Goal: Transaction & Acquisition: Book appointment/travel/reservation

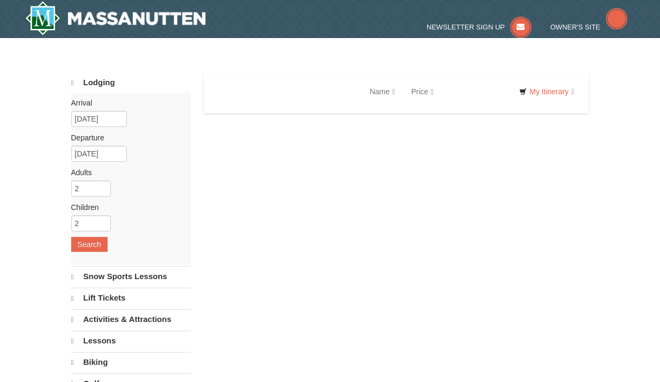
select select "10"
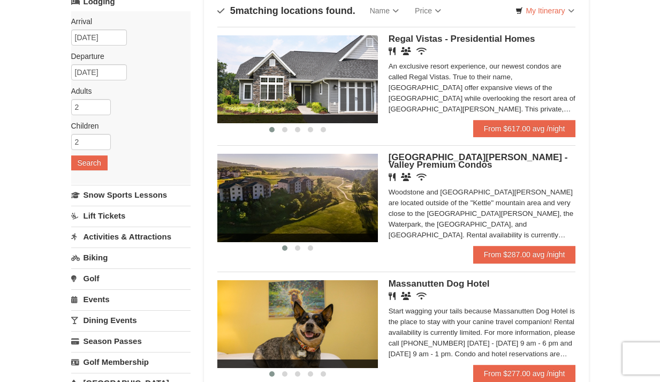
scroll to position [80, 0]
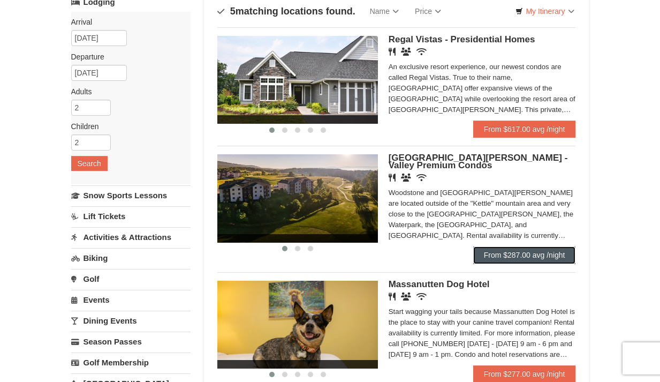
click at [515, 258] on link "From $287.00 avg /night" at bounding box center [524, 254] width 103 height 17
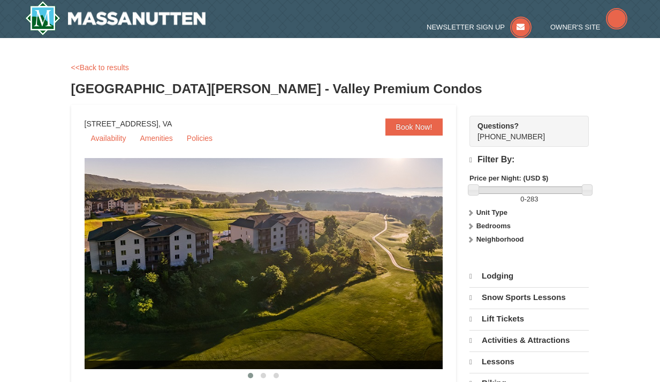
select select "10"
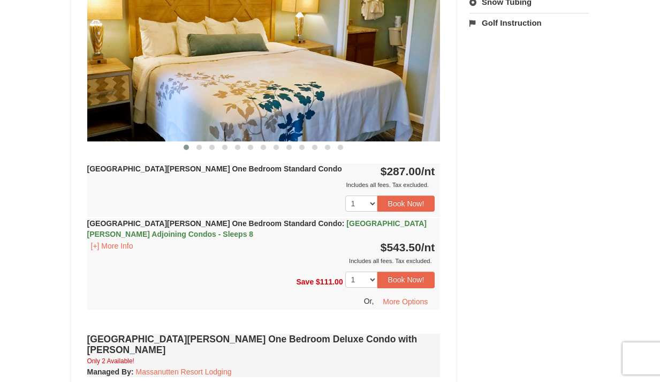
scroll to position [506, 0]
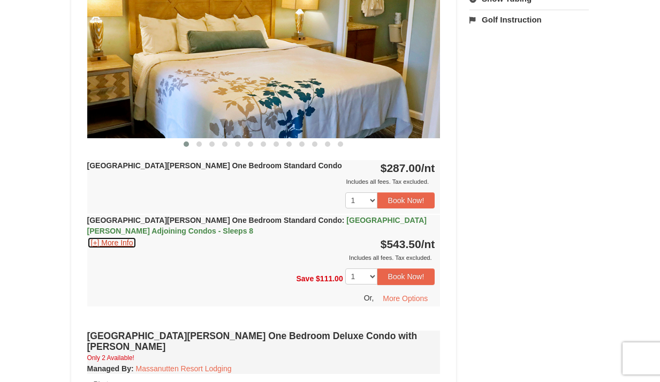
click at [119, 242] on button "[+] More Info" at bounding box center [112, 243] width 50 height 12
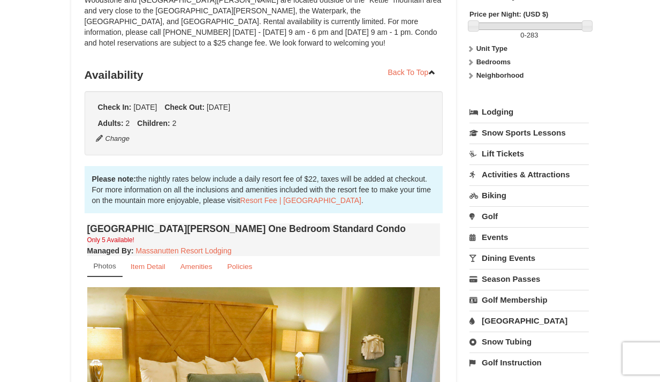
scroll to position [0, 0]
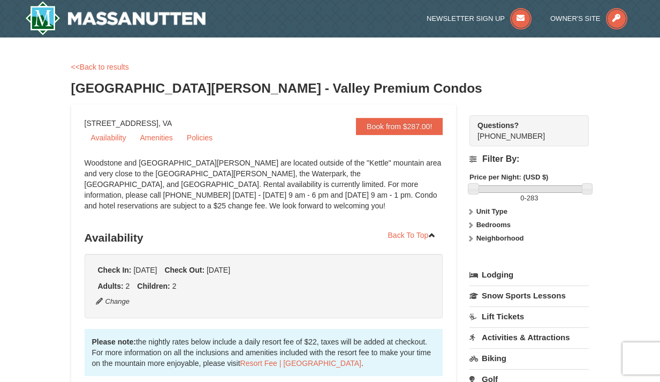
click at [94, 63] on link "<<Back to results" at bounding box center [100, 67] width 58 height 9
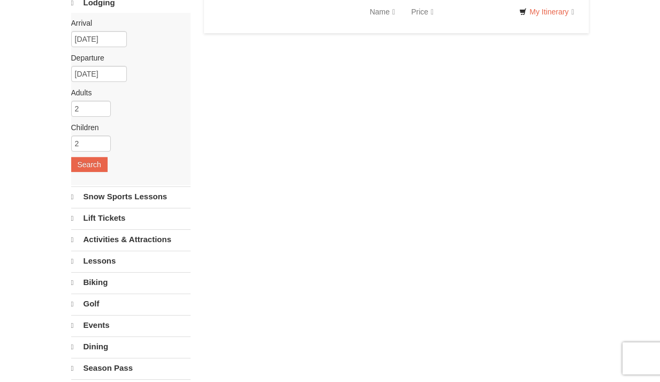
select select "10"
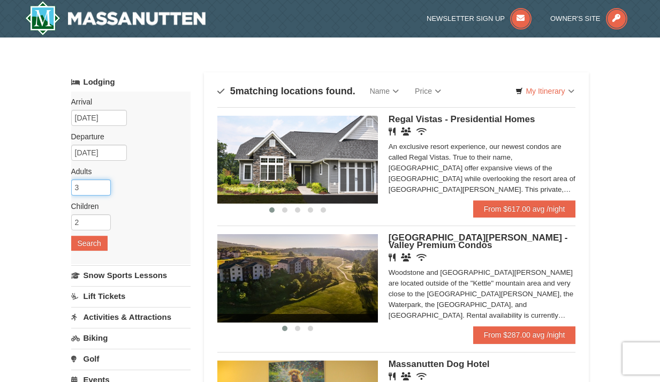
click at [105, 185] on input "3" at bounding box center [91, 187] width 40 height 16
type input "4"
click at [105, 183] on input "4" at bounding box center [91, 187] width 40 height 16
click at [92, 247] on button "Search" at bounding box center [89, 243] width 36 height 15
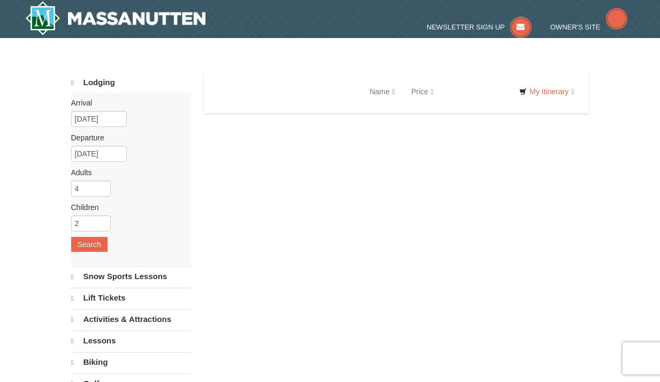
select select "10"
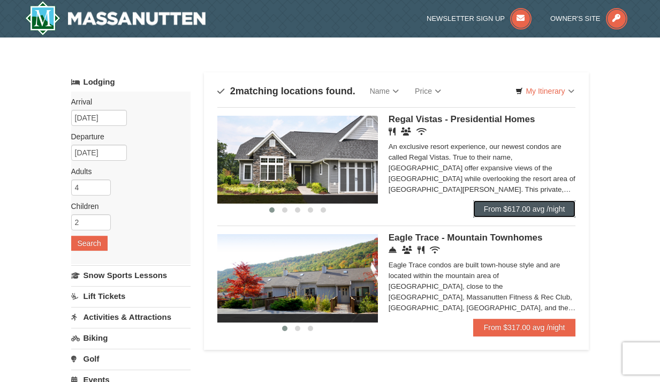
click at [518, 204] on link "From $617.00 avg /night" at bounding box center [524, 208] width 103 height 17
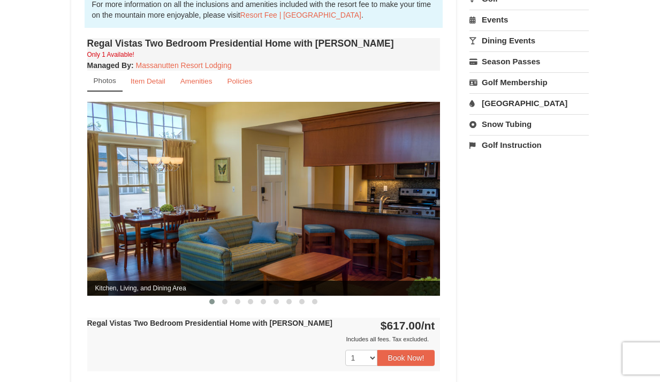
scroll to position [381, 0]
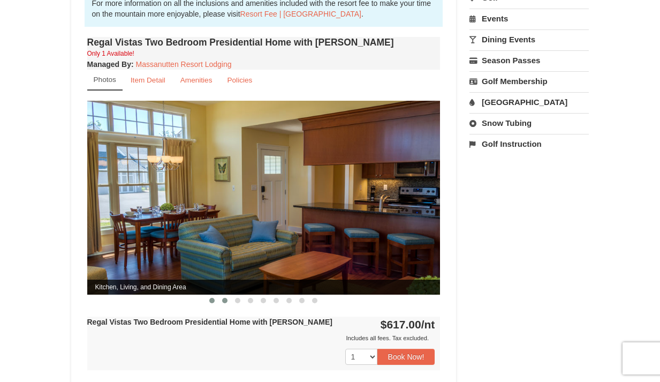
click at [227, 295] on button at bounding box center [225, 300] width 13 height 11
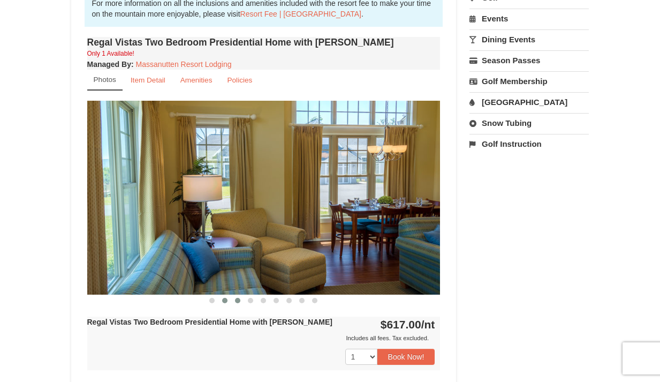
click at [237, 298] on span at bounding box center [237, 300] width 5 height 5
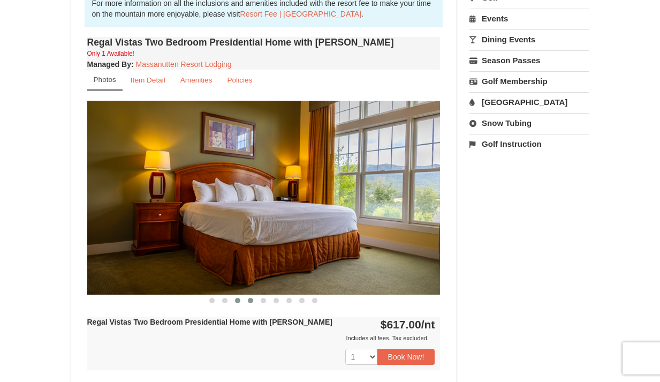
click at [251, 298] on span at bounding box center [250, 300] width 5 height 5
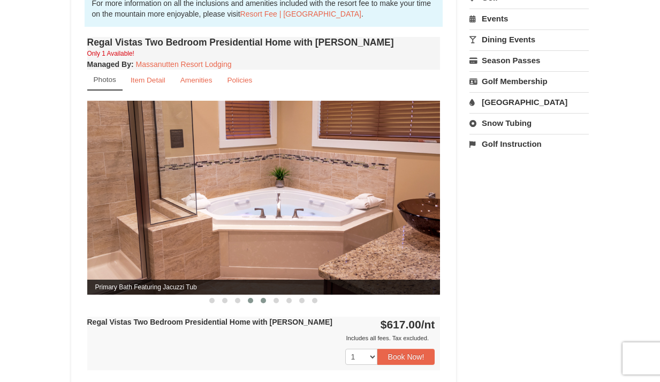
click at [260, 295] on button at bounding box center [263, 300] width 13 height 11
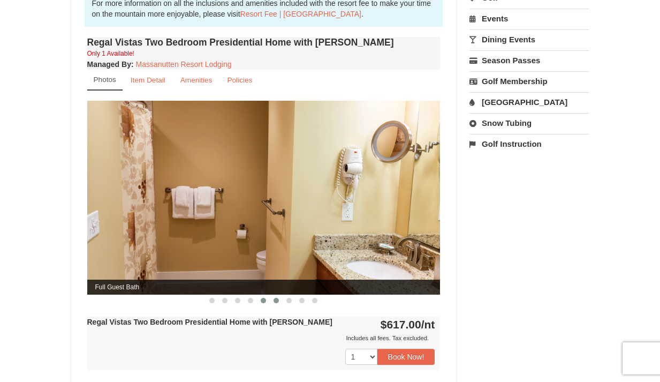
click at [274, 298] on span at bounding box center [276, 300] width 5 height 5
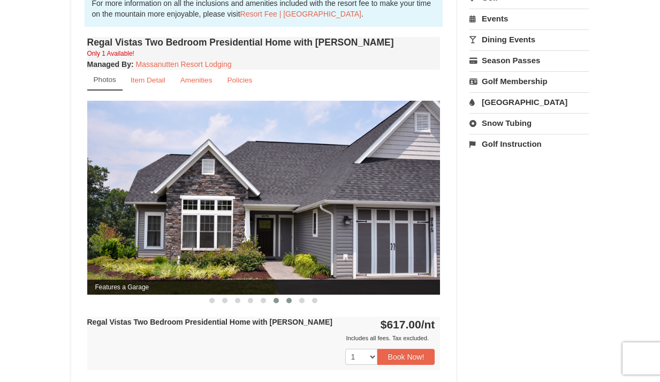
click at [288, 298] on span at bounding box center [289, 300] width 5 height 5
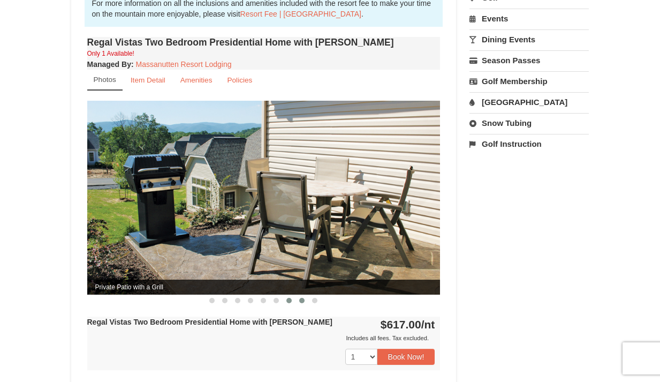
click at [299, 295] on button at bounding box center [302, 300] width 13 height 11
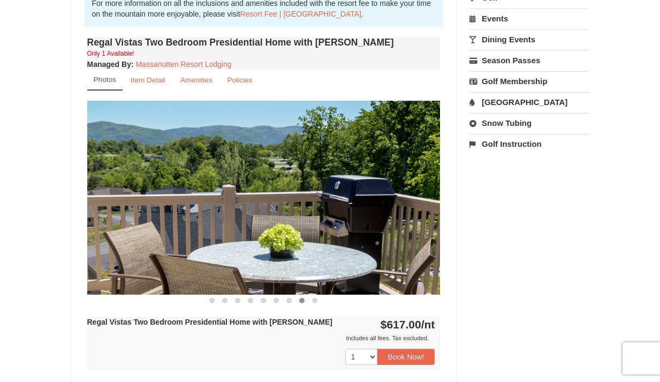
click at [305, 295] on button at bounding box center [302, 300] width 13 height 11
click at [314, 298] on span at bounding box center [314, 300] width 5 height 5
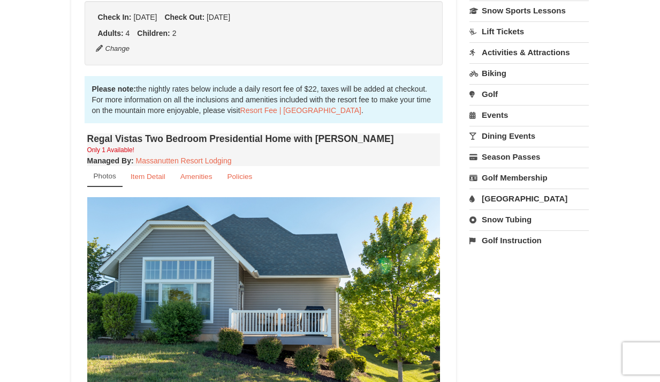
scroll to position [290, 0]
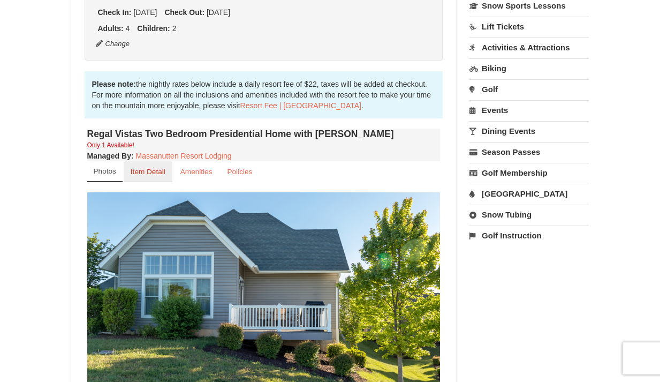
click at [161, 168] on small "Item Detail" at bounding box center [148, 172] width 35 height 8
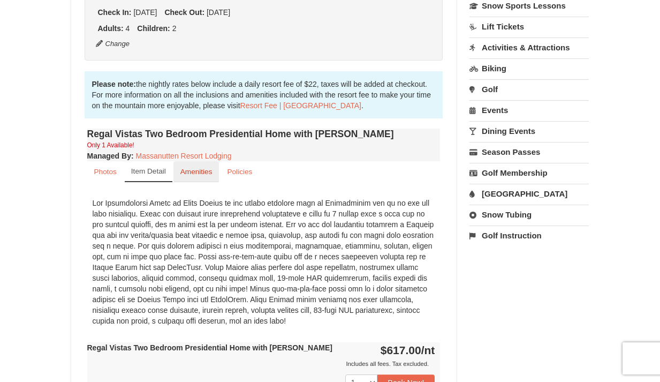
click at [207, 168] on small "Amenities" at bounding box center [197, 172] width 32 height 8
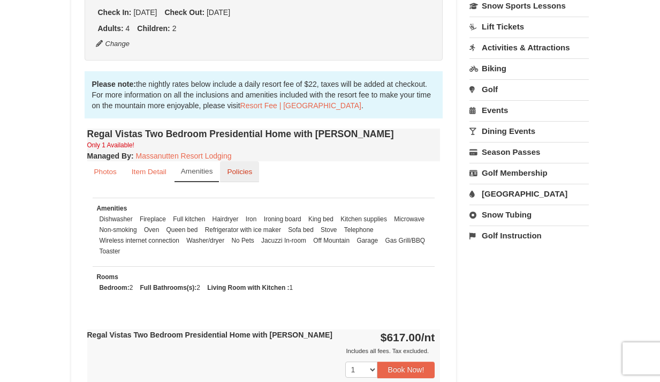
click at [227, 161] on link "Policies" at bounding box center [239, 171] width 39 height 21
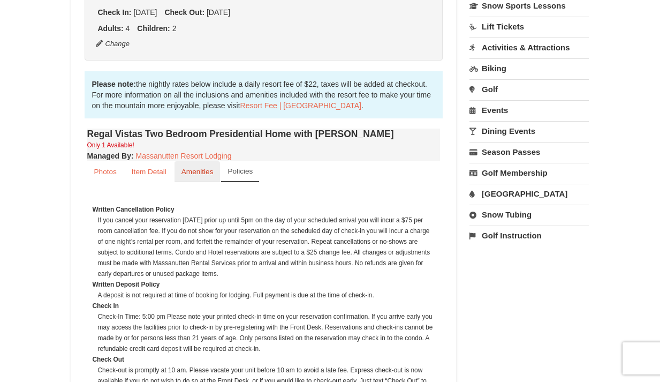
click at [202, 168] on small "Amenities" at bounding box center [198, 172] width 32 height 8
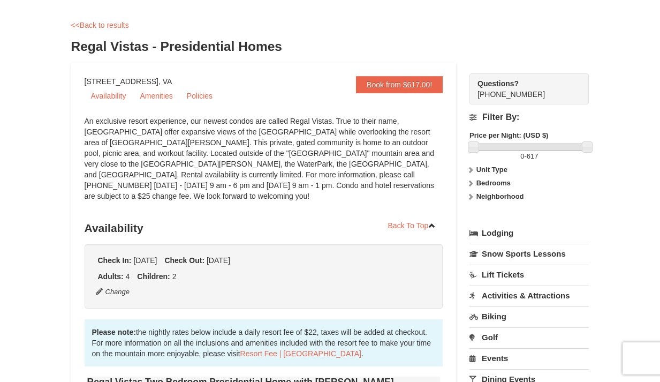
scroll to position [0, 0]
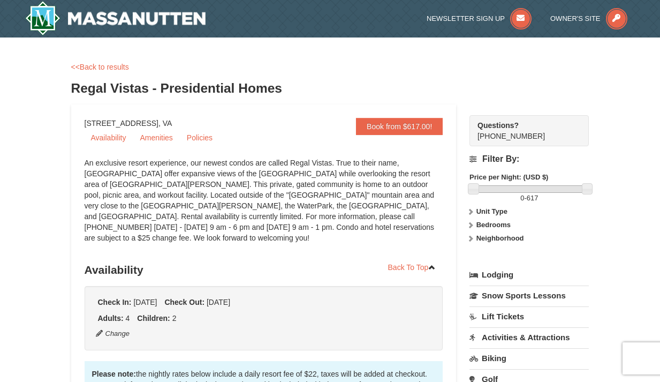
click at [107, 71] on div "<<Back to results" at bounding box center [330, 67] width 518 height 11
click at [106, 68] on link "<<Back to results" at bounding box center [100, 67] width 58 height 9
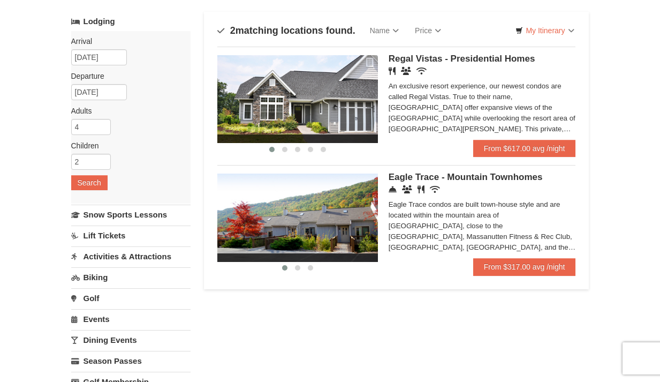
scroll to position [61, 0]
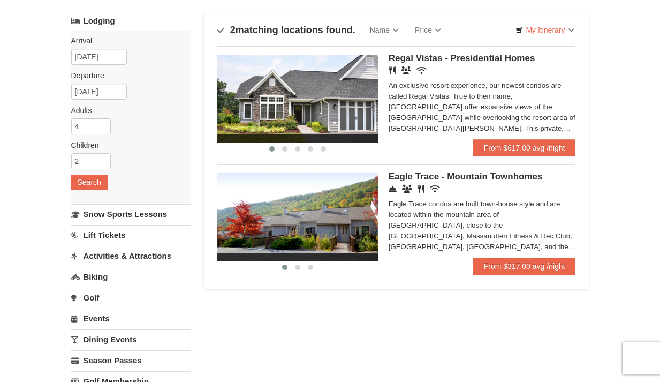
click at [296, 240] on img at bounding box center [297, 217] width 161 height 88
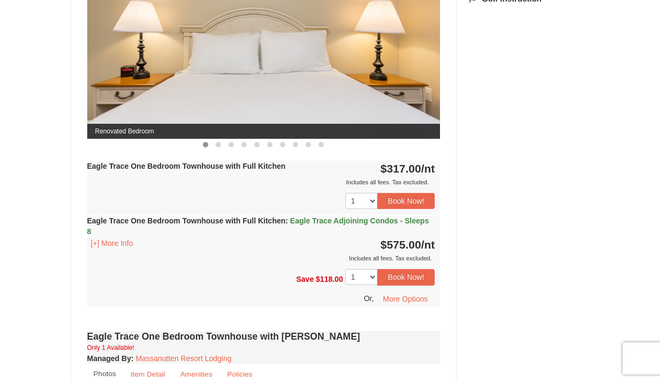
scroll to position [528, 0]
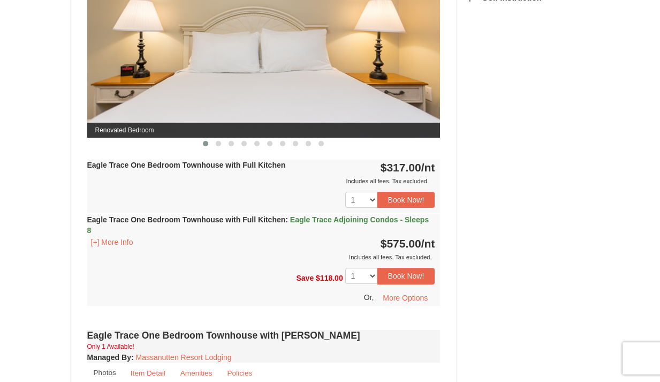
click at [267, 246] on div "Eagle Trace One Bedroom Townhouse with Full Kitchen : Eagle Trace Adjoining Con…" at bounding box center [264, 238] width 354 height 48
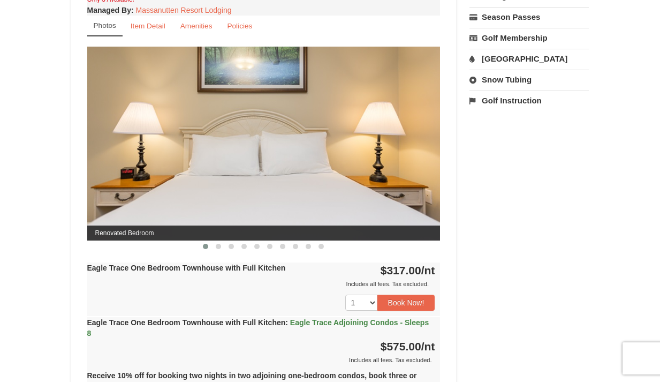
scroll to position [436, 0]
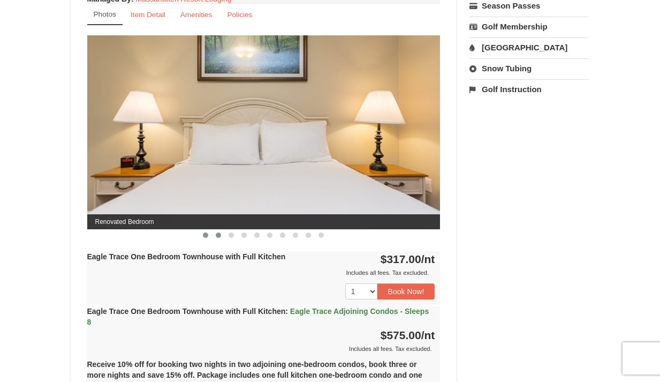
click at [216, 234] on span at bounding box center [218, 234] width 5 height 5
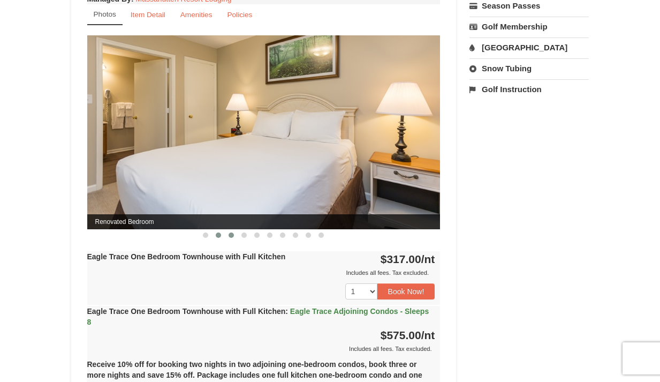
click at [232, 234] on span at bounding box center [231, 234] width 5 height 5
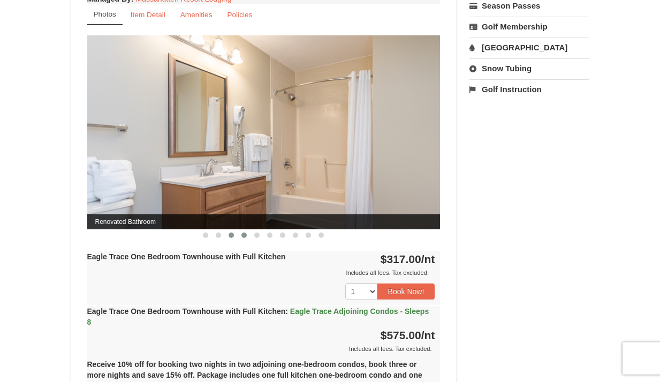
click at [249, 237] on button at bounding box center [244, 235] width 13 height 11
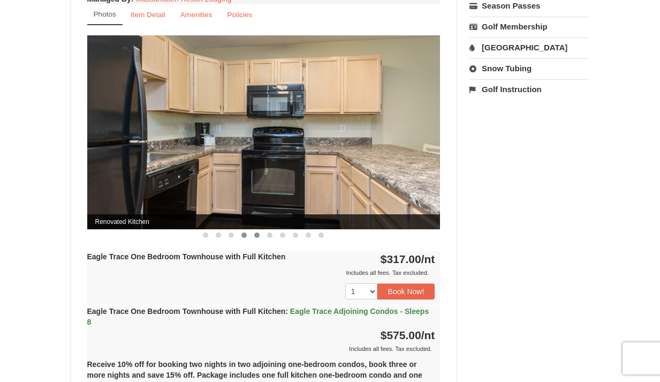
click at [260, 239] on button at bounding box center [257, 235] width 13 height 11
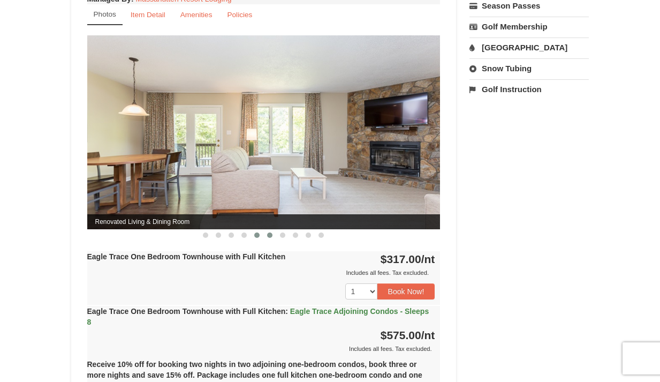
click at [275, 239] on button at bounding box center [270, 235] width 13 height 11
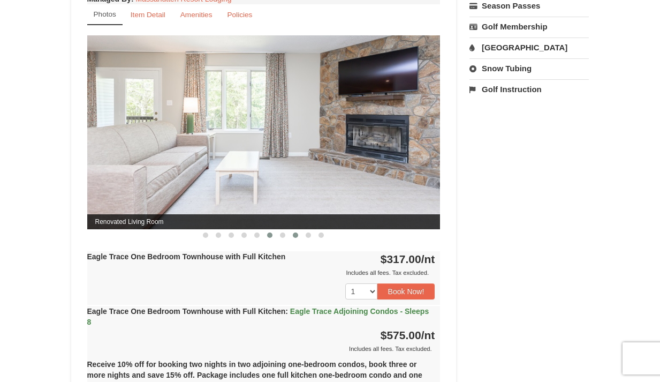
click at [290, 236] on button at bounding box center [295, 235] width 13 height 11
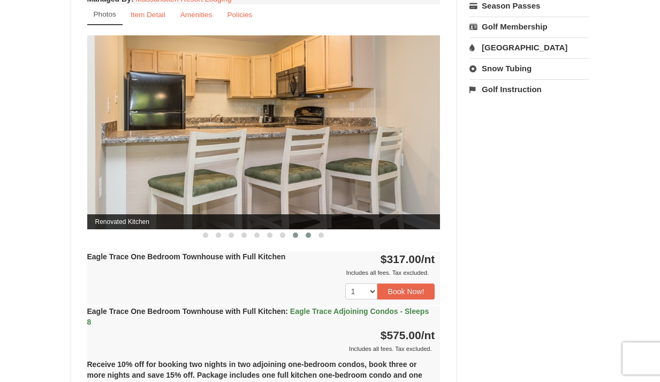
click at [303, 238] on button at bounding box center [308, 235] width 13 height 11
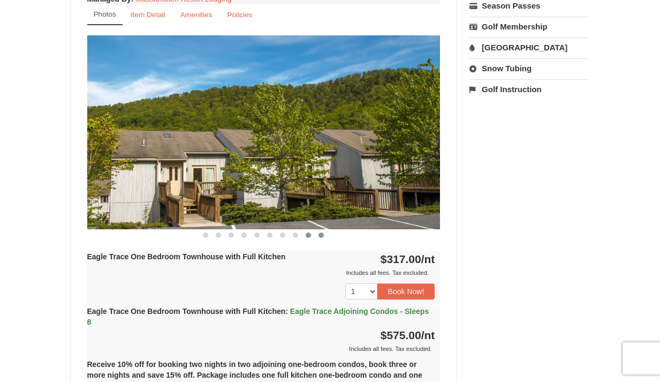
click at [321, 238] on button at bounding box center [321, 235] width 13 height 11
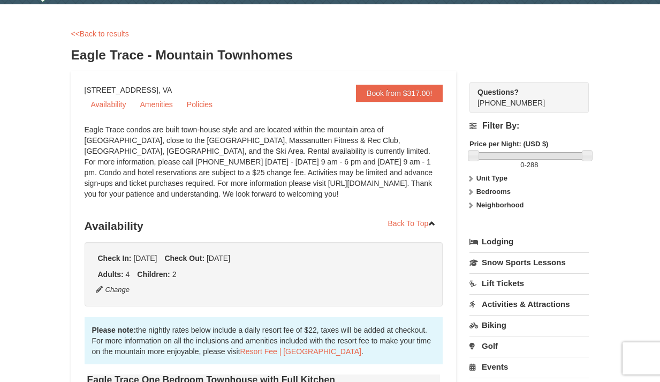
scroll to position [0, 0]
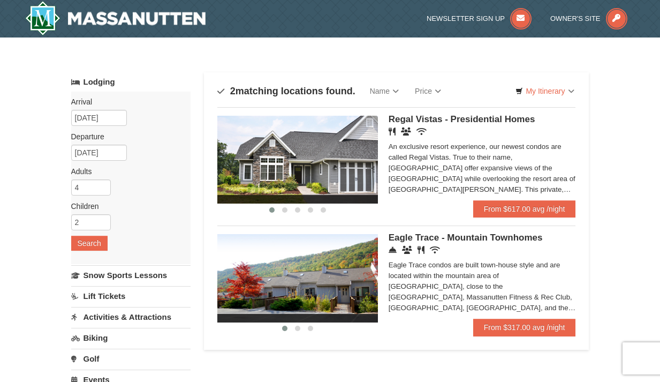
click at [550, 280] on div "Eagle Trace condos are built town-house style and are located within the mounta…" at bounding box center [482, 287] width 187 height 54
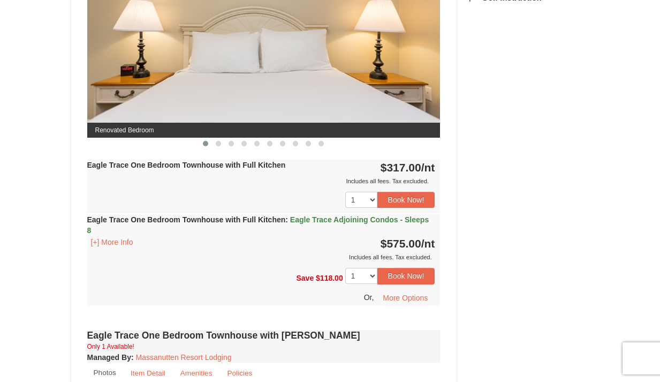
scroll to position [531, 0]
